Goal: Complete application form

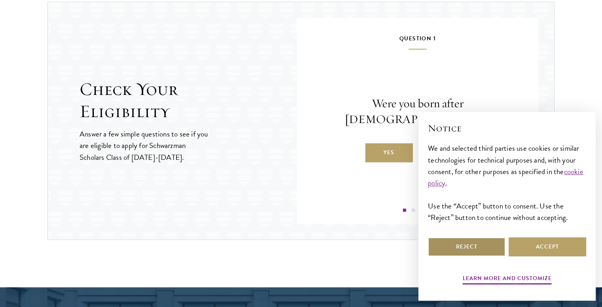
click at [485, 248] on button "Reject" at bounding box center [467, 246] width 78 height 19
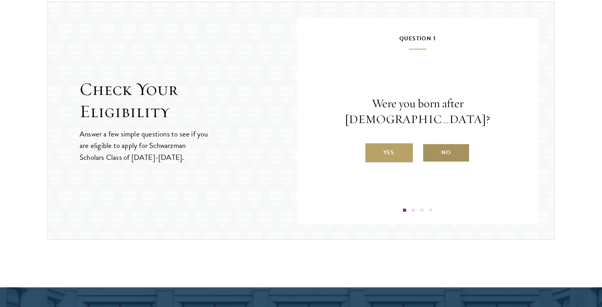
click at [452, 144] on label "No" at bounding box center [445, 152] width 47 height 19
click at [429, 144] on input "No" at bounding box center [425, 147] width 7 height 7
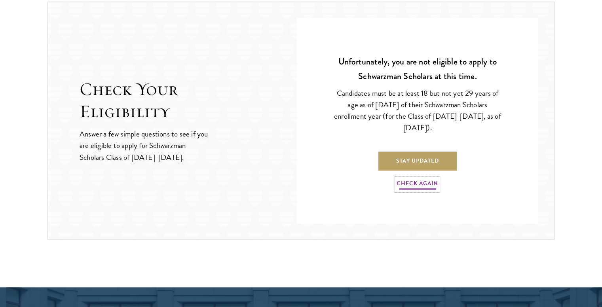
click at [418, 184] on link "Check Again" at bounding box center [417, 184] width 42 height 12
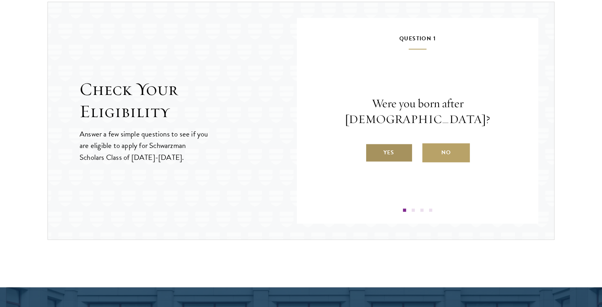
click at [388, 143] on label "Yes" at bounding box center [388, 152] width 47 height 19
click at [372, 144] on input "Yes" at bounding box center [368, 147] width 7 height 7
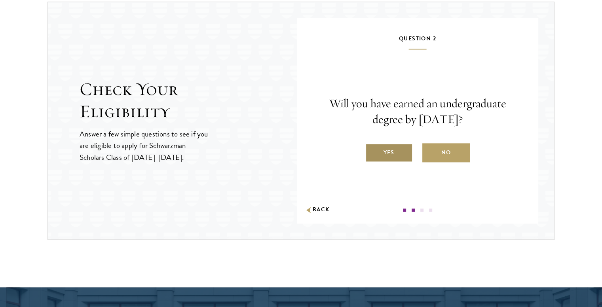
click at [396, 153] on label "Yes" at bounding box center [388, 152] width 47 height 19
click at [372, 151] on input "Yes" at bounding box center [368, 147] width 7 height 7
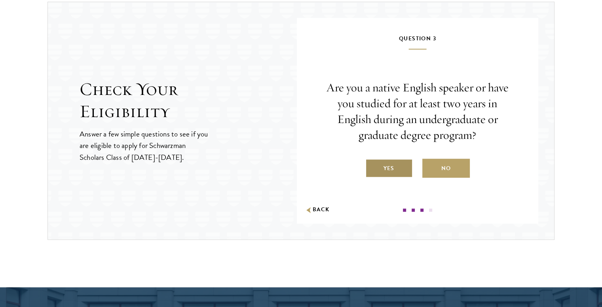
click at [398, 169] on label "Yes" at bounding box center [388, 168] width 47 height 19
click at [372, 167] on input "Yes" at bounding box center [368, 163] width 7 height 7
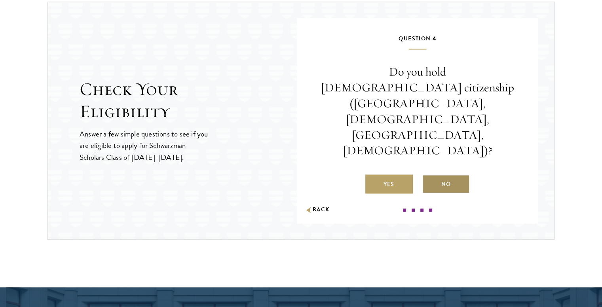
click at [446, 174] on label "No" at bounding box center [445, 183] width 47 height 19
click at [429, 176] on input "No" at bounding box center [425, 179] width 7 height 7
